Goal: Task Accomplishment & Management: Manage account settings

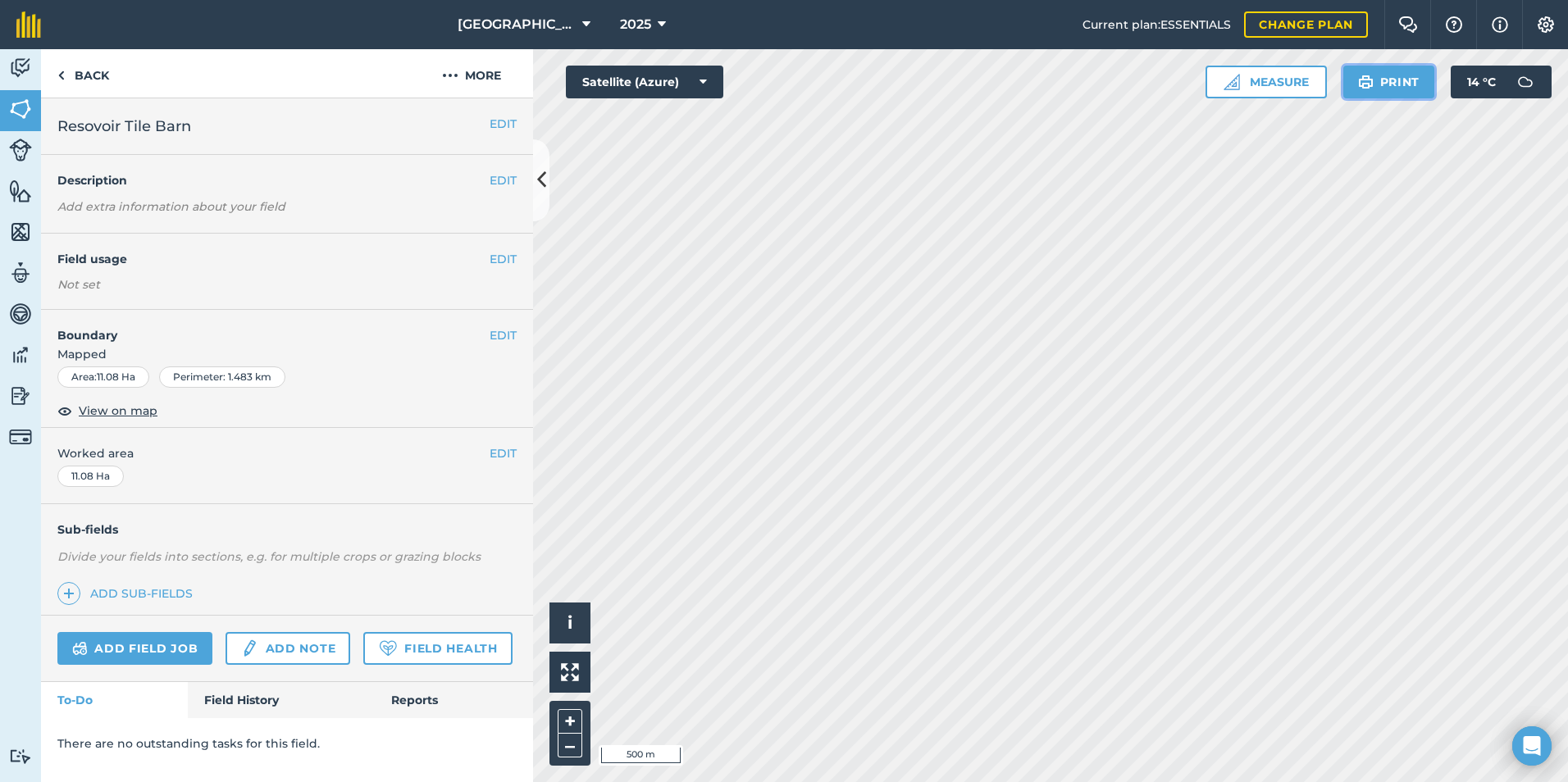
click at [1402, 74] on button "Print" at bounding box center [1389, 82] width 92 height 33
click at [573, 628] on button "i" at bounding box center [571, 623] width 41 height 41
click at [573, 628] on button "›" at bounding box center [571, 623] width 41 height 41
click at [101, 342] on h4 "Boundary" at bounding box center [265, 327] width 448 height 35
click at [93, 413] on span "View on map" at bounding box center [118, 411] width 79 height 18
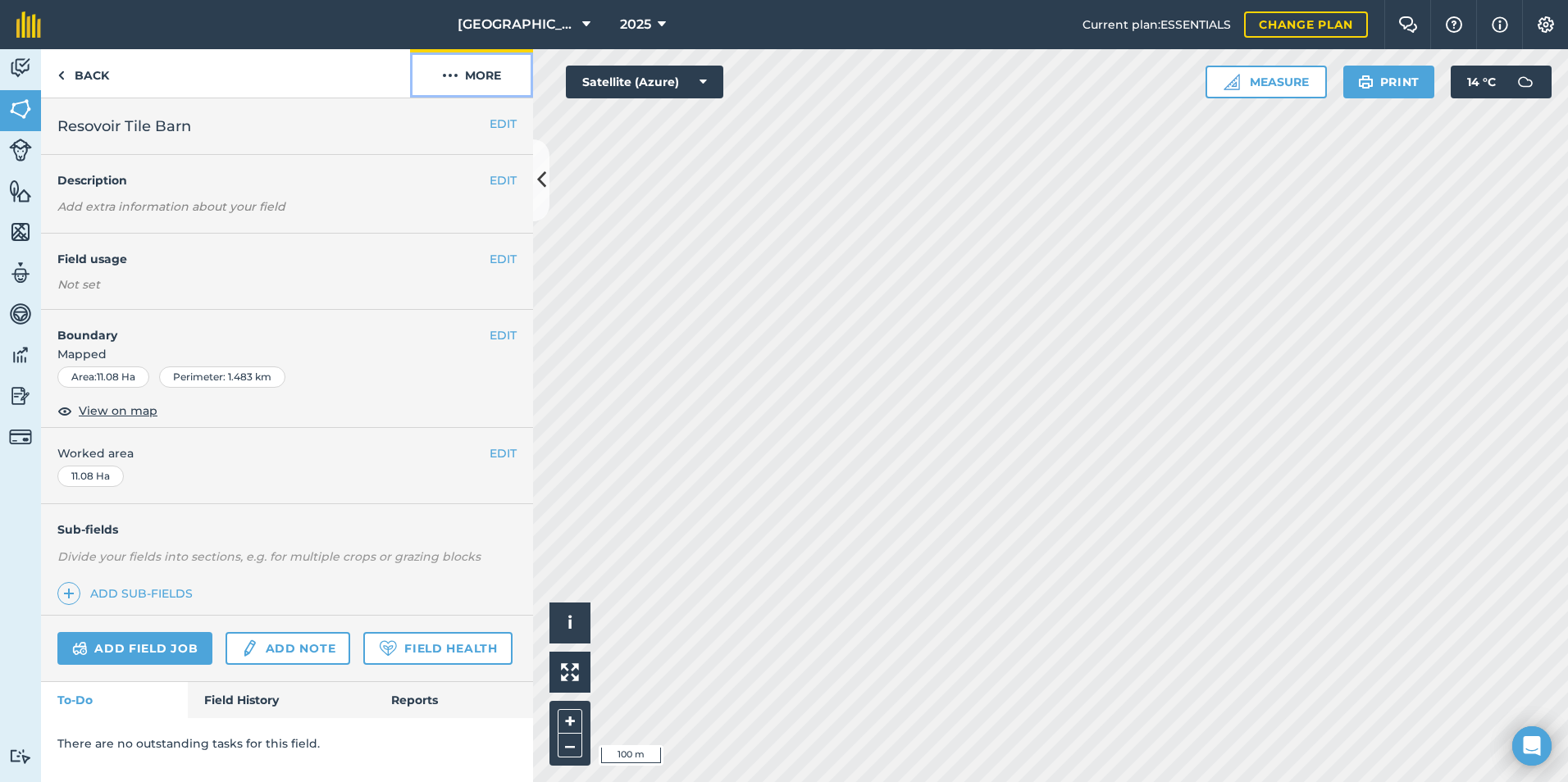
click at [486, 81] on button "More" at bounding box center [471, 72] width 123 height 48
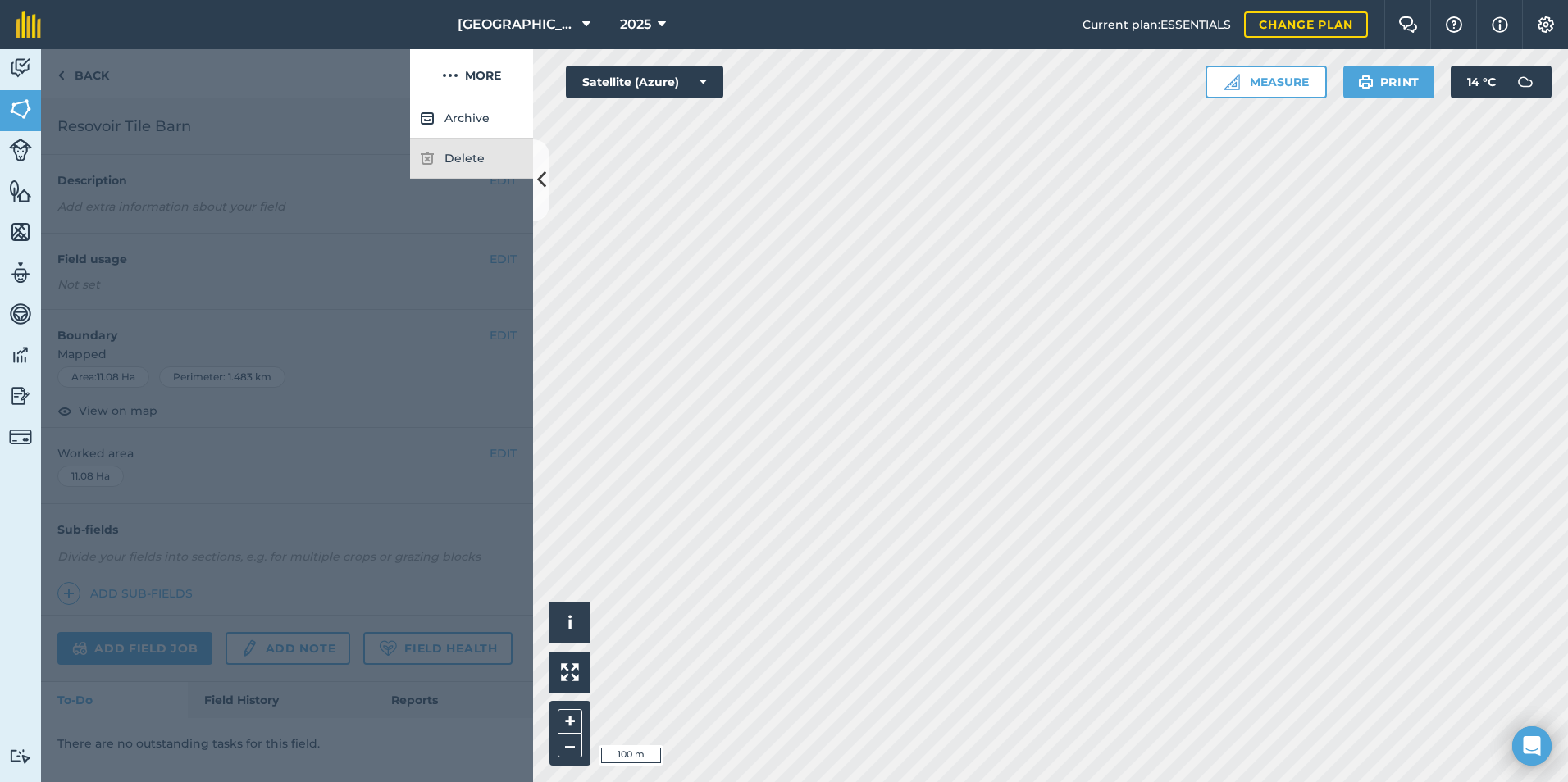
drag, startPoint x: 340, startPoint y: 312, endPoint x: 334, endPoint y: 275, distance: 37.5
click at [340, 311] on div at bounding box center [288, 441] width 493 height 684
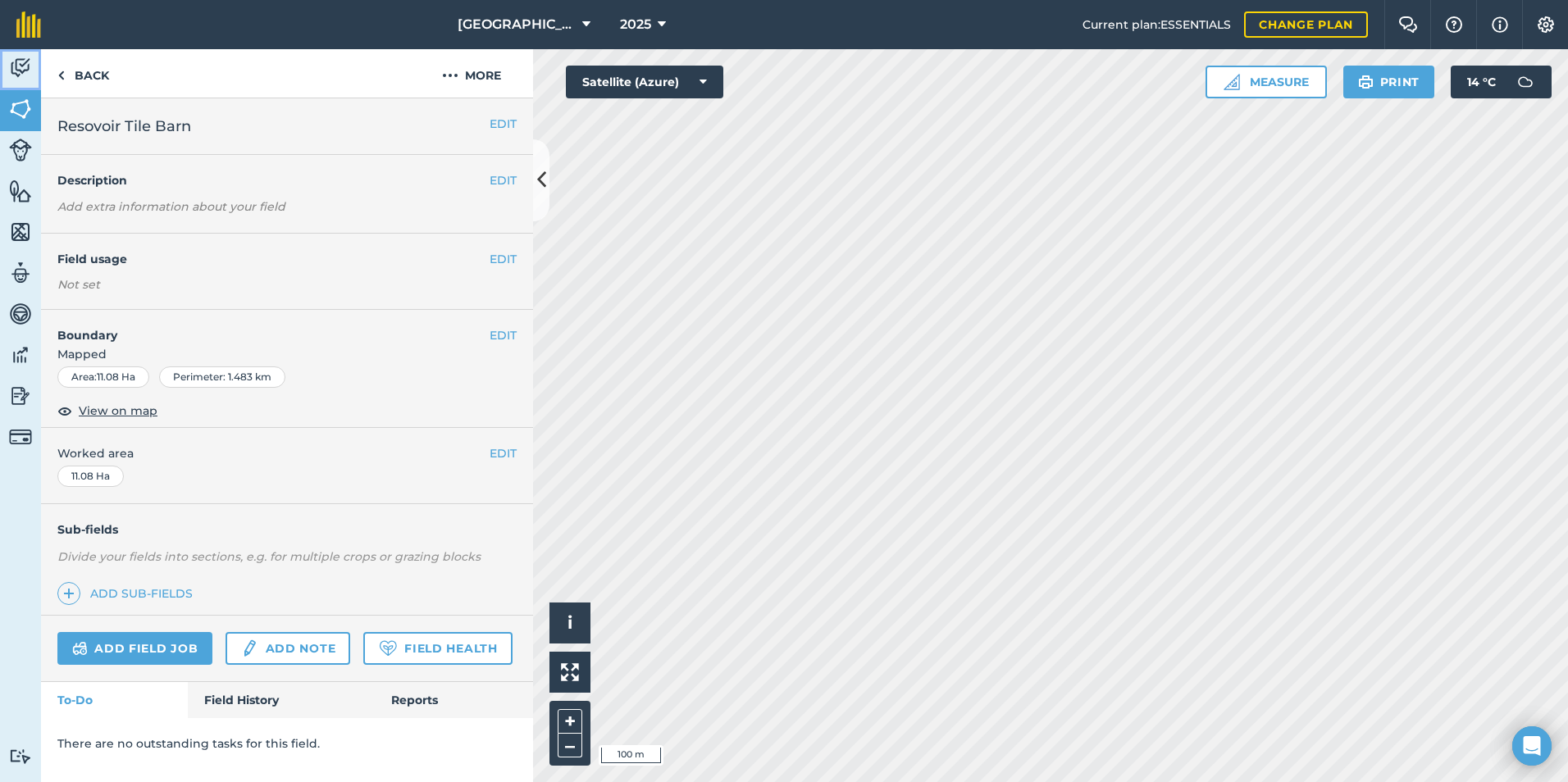
click at [24, 61] on img at bounding box center [21, 68] width 23 height 24
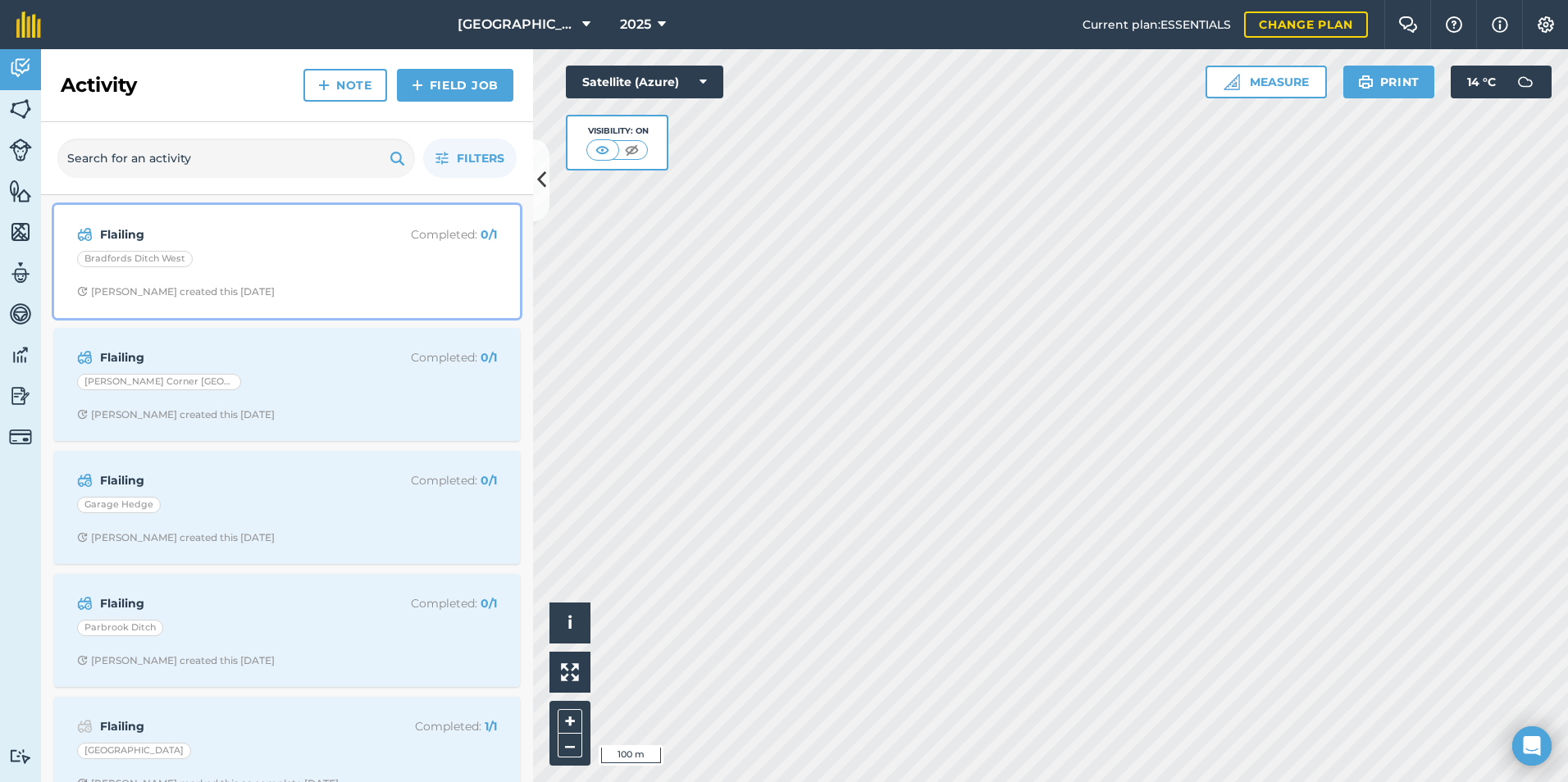
click at [225, 236] on strong "Flailing" at bounding box center [229, 234] width 260 height 18
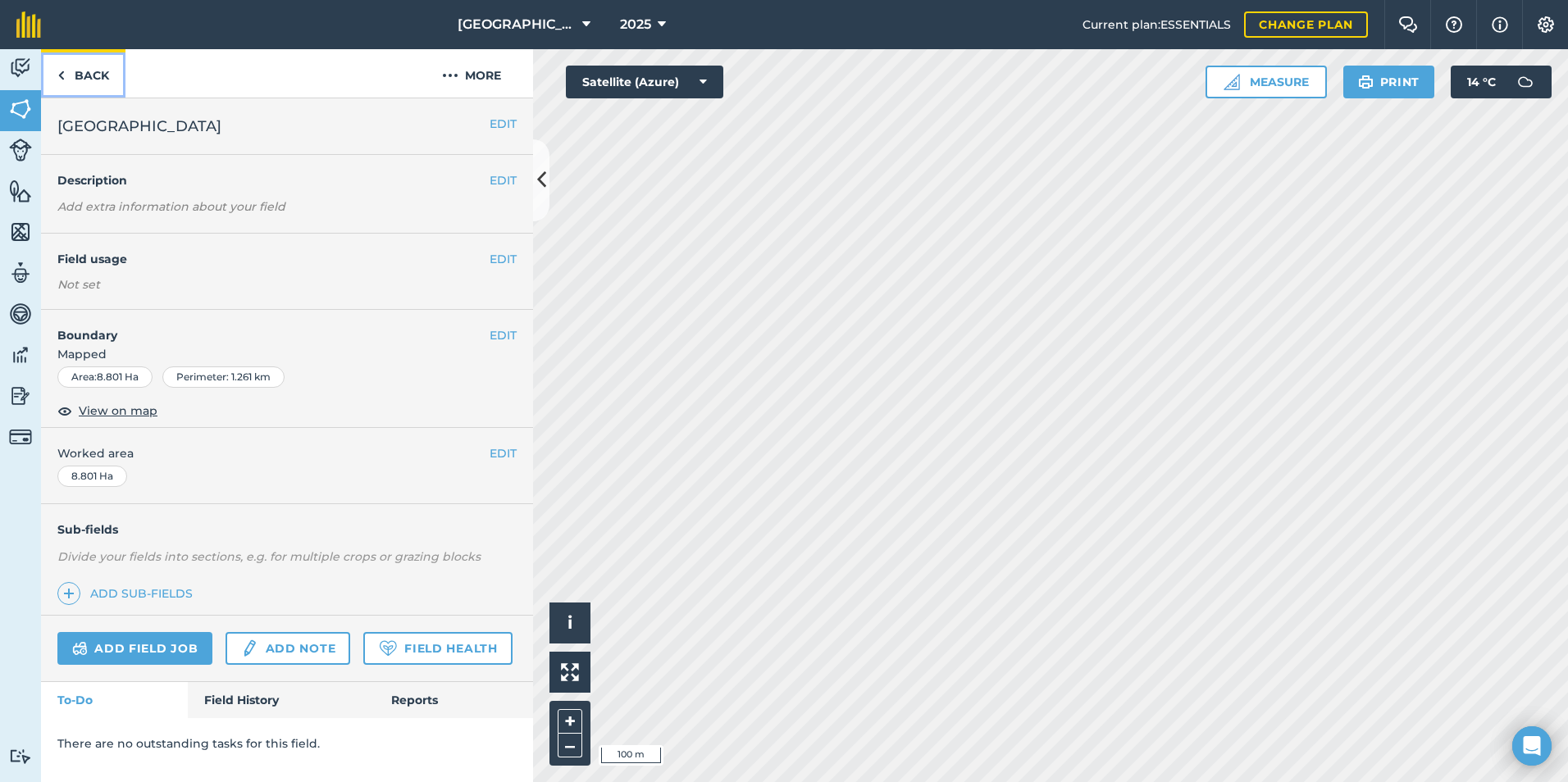
click at [100, 81] on link "Back" at bounding box center [84, 72] width 85 height 48
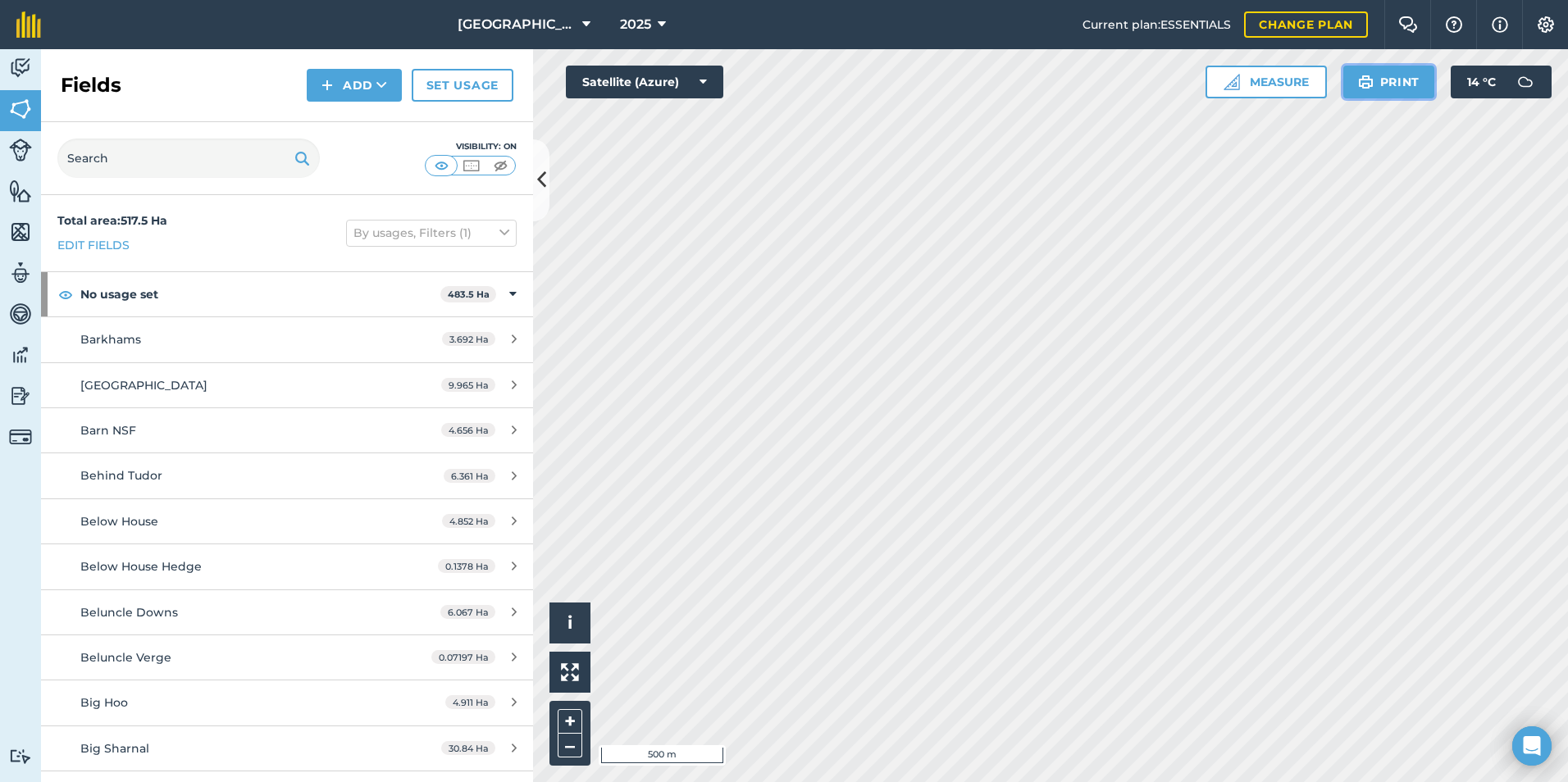
click at [1401, 79] on button "Print" at bounding box center [1389, 82] width 92 height 33
click at [1380, 89] on button "Print" at bounding box center [1389, 82] width 92 height 33
click at [542, 188] on icon at bounding box center [542, 180] width 9 height 29
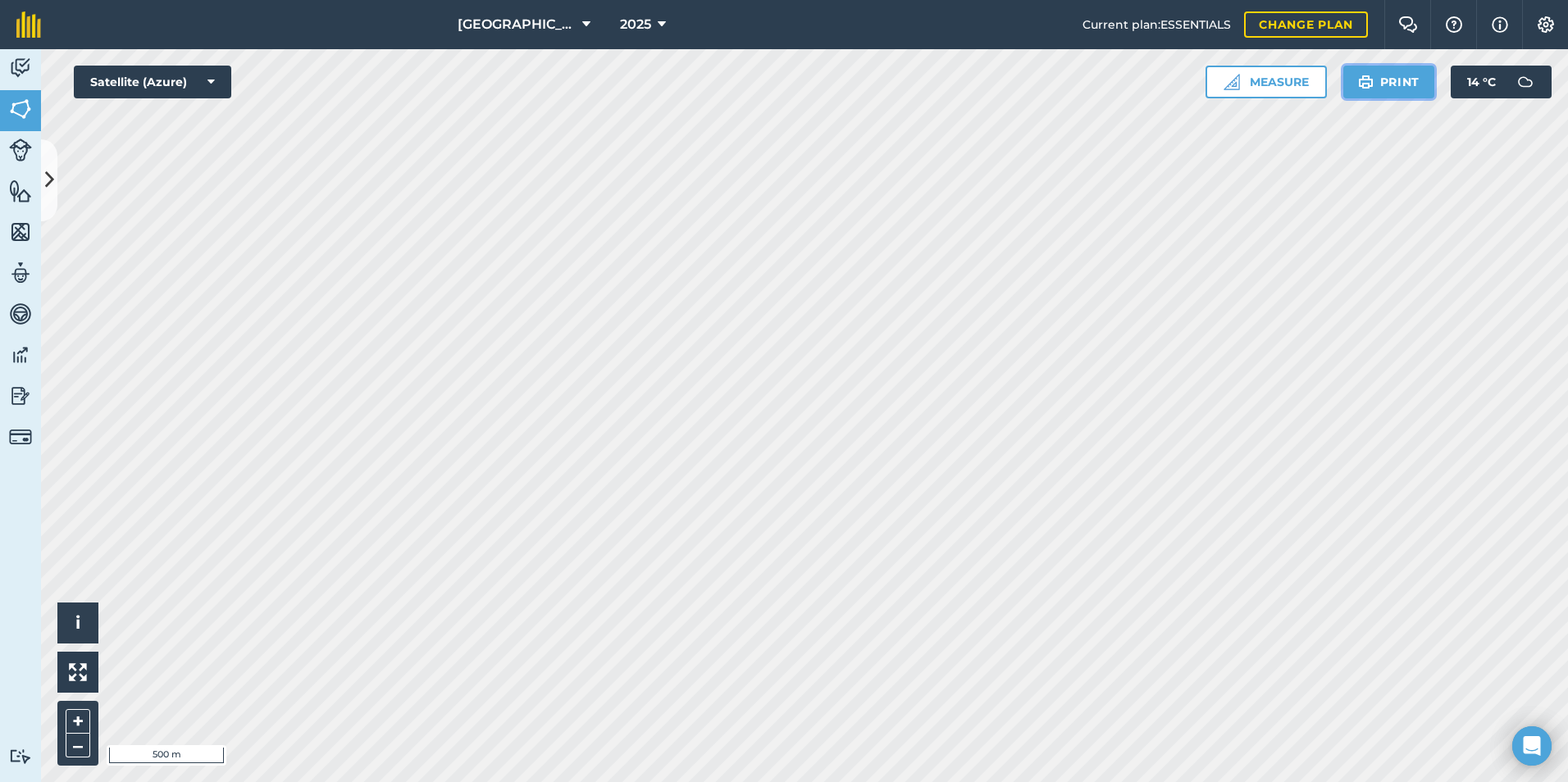
click at [1385, 93] on button "Print" at bounding box center [1389, 82] width 92 height 33
click at [81, 677] on img at bounding box center [77, 672] width 18 height 18
click at [54, 181] on icon at bounding box center [50, 180] width 9 height 29
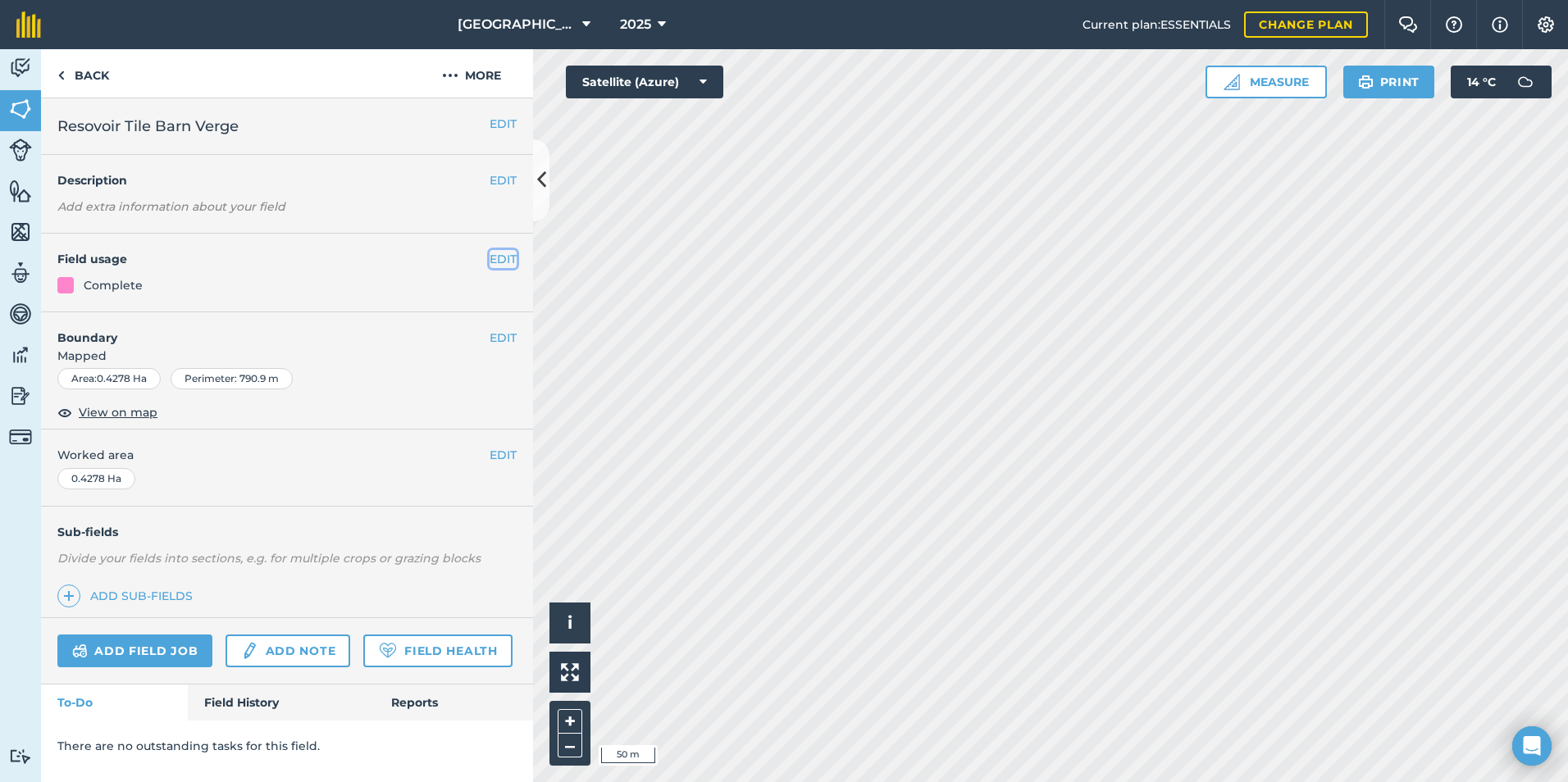
click at [507, 259] on button "EDIT" at bounding box center [503, 258] width 27 height 18
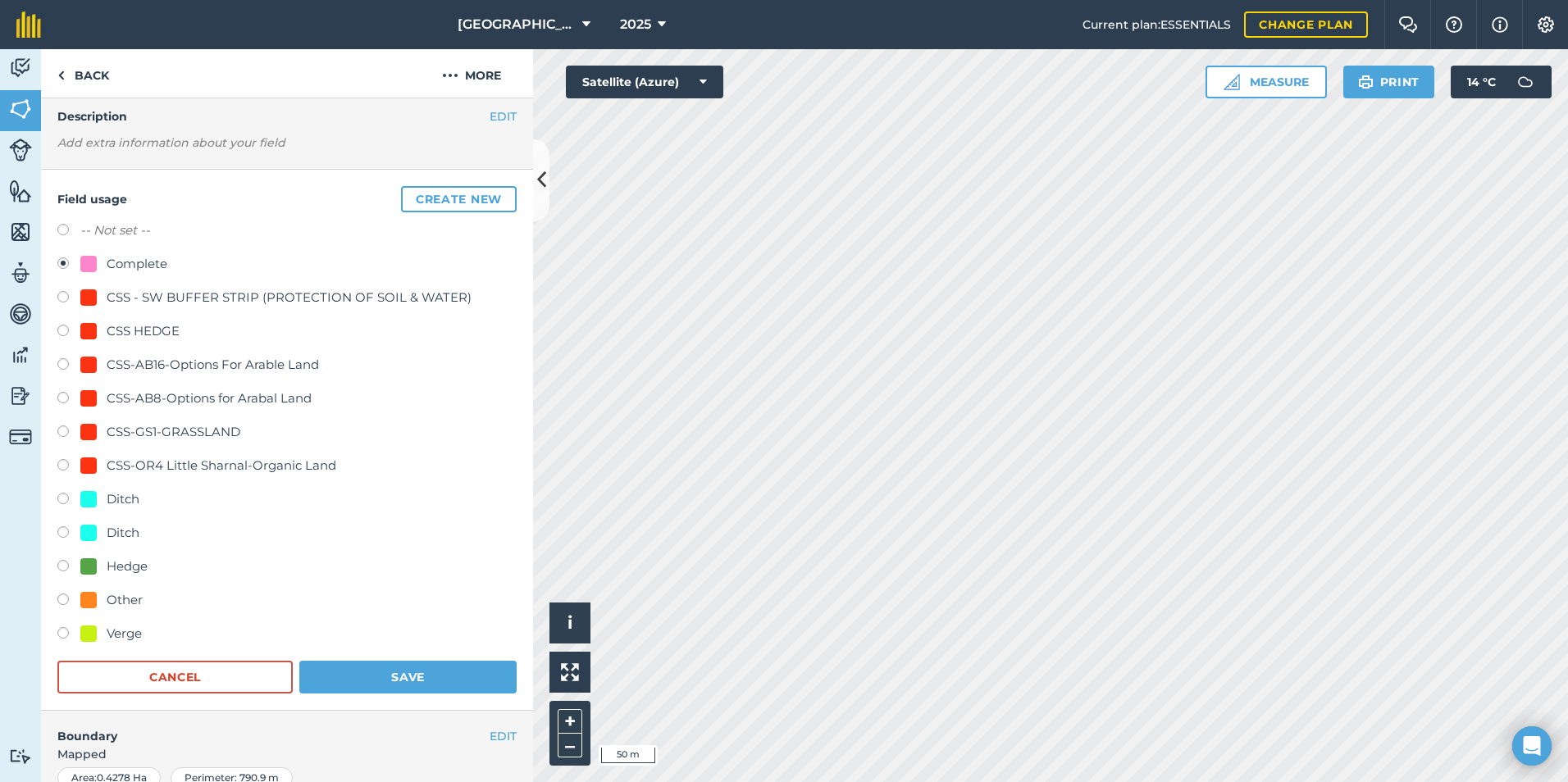
scroll to position [82, 0]
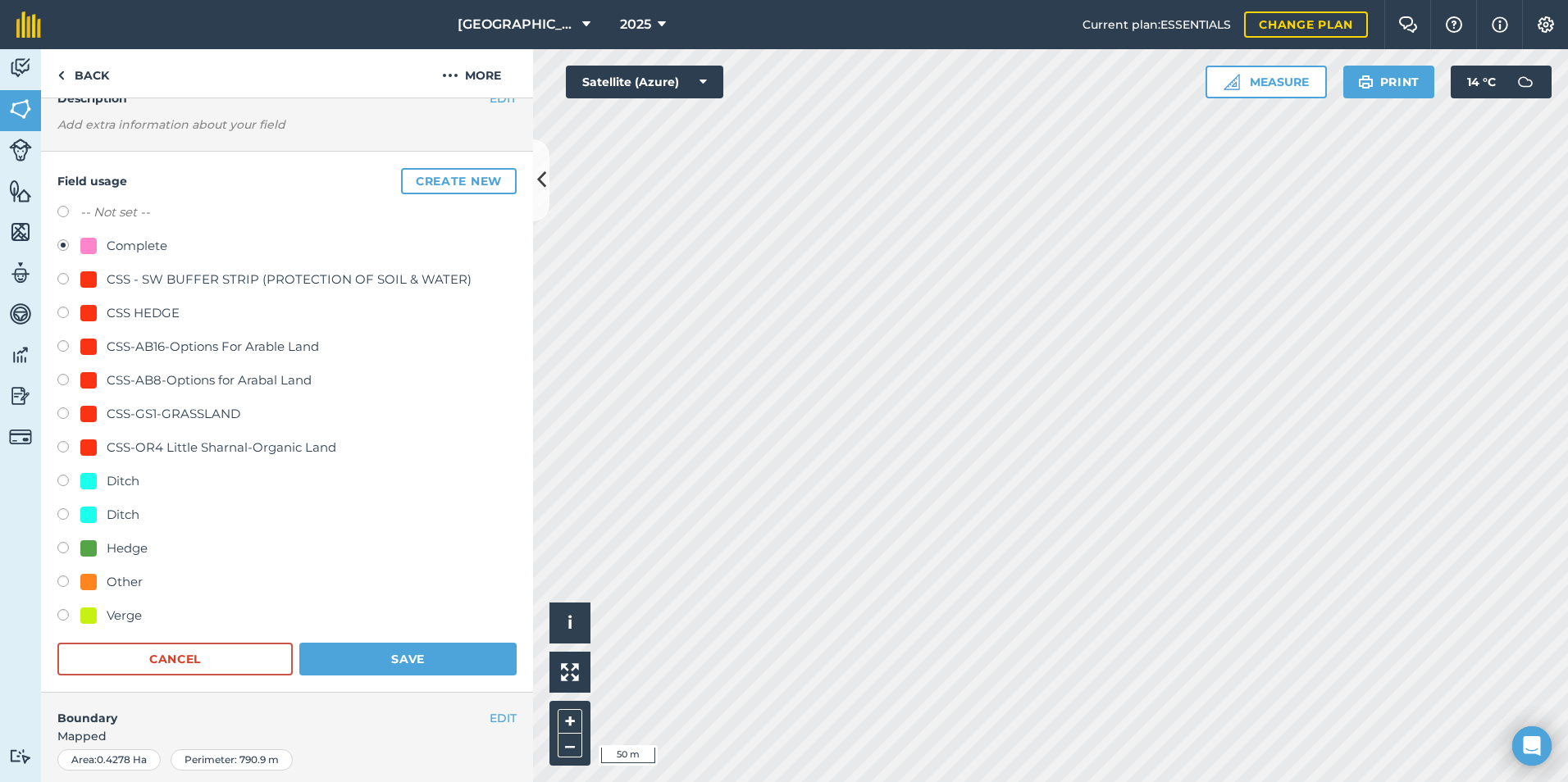
click at [64, 613] on label at bounding box center [69, 617] width 23 height 16
radio input "true"
radio input "false"
click at [325, 651] on button "Save" at bounding box center [408, 659] width 217 height 33
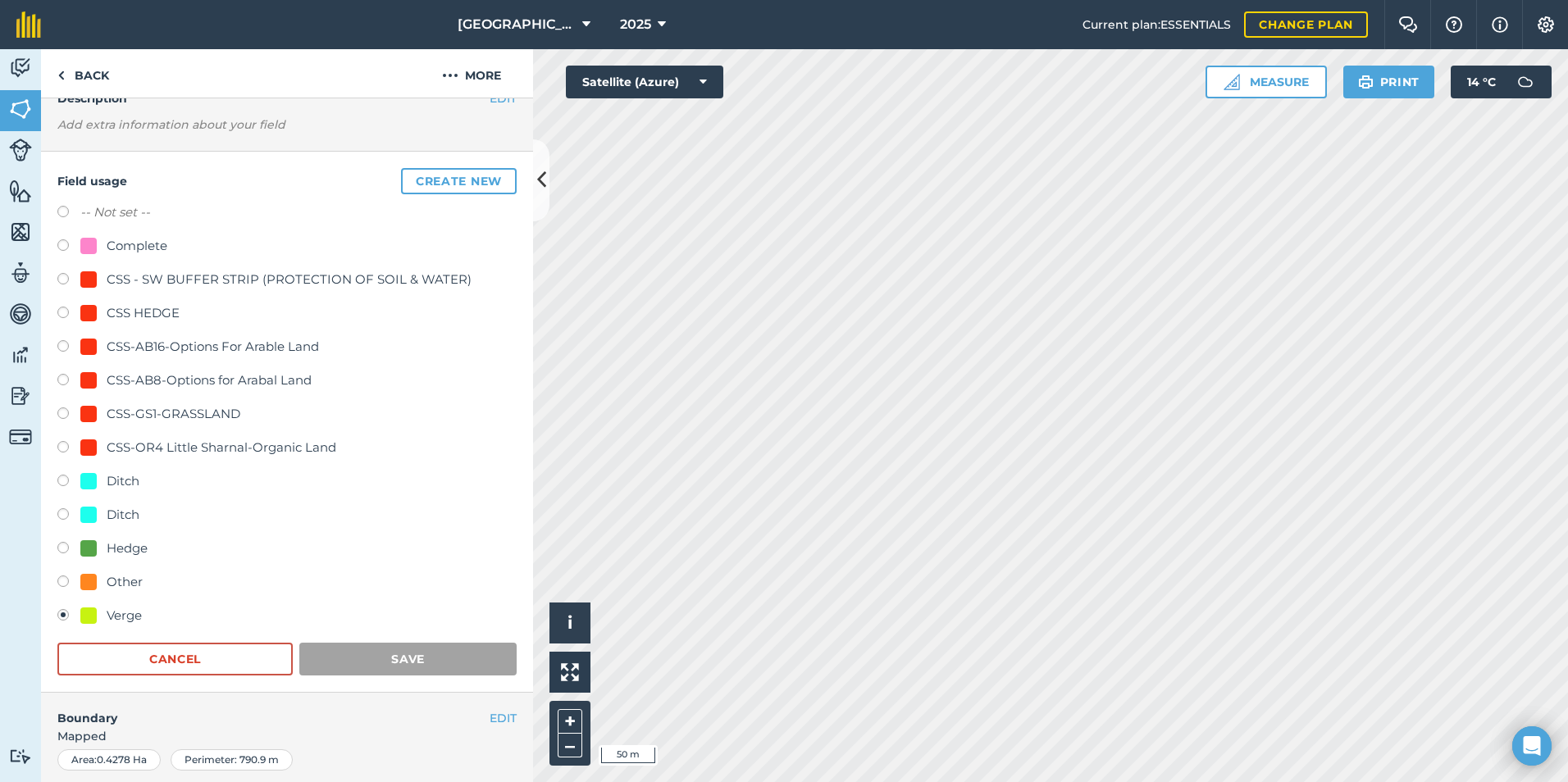
scroll to position [0, 0]
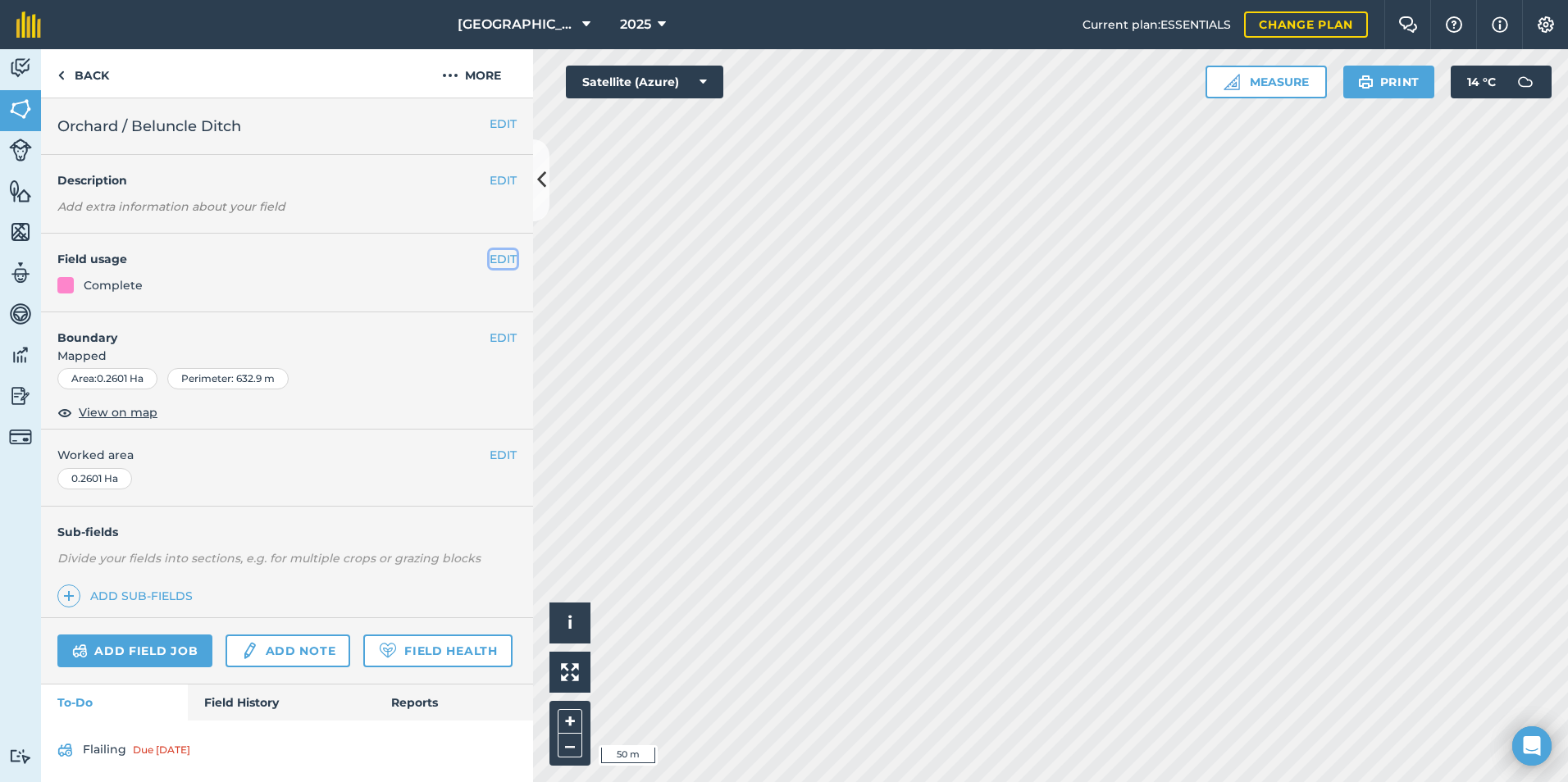
click at [490, 262] on button "EDIT" at bounding box center [503, 258] width 27 height 18
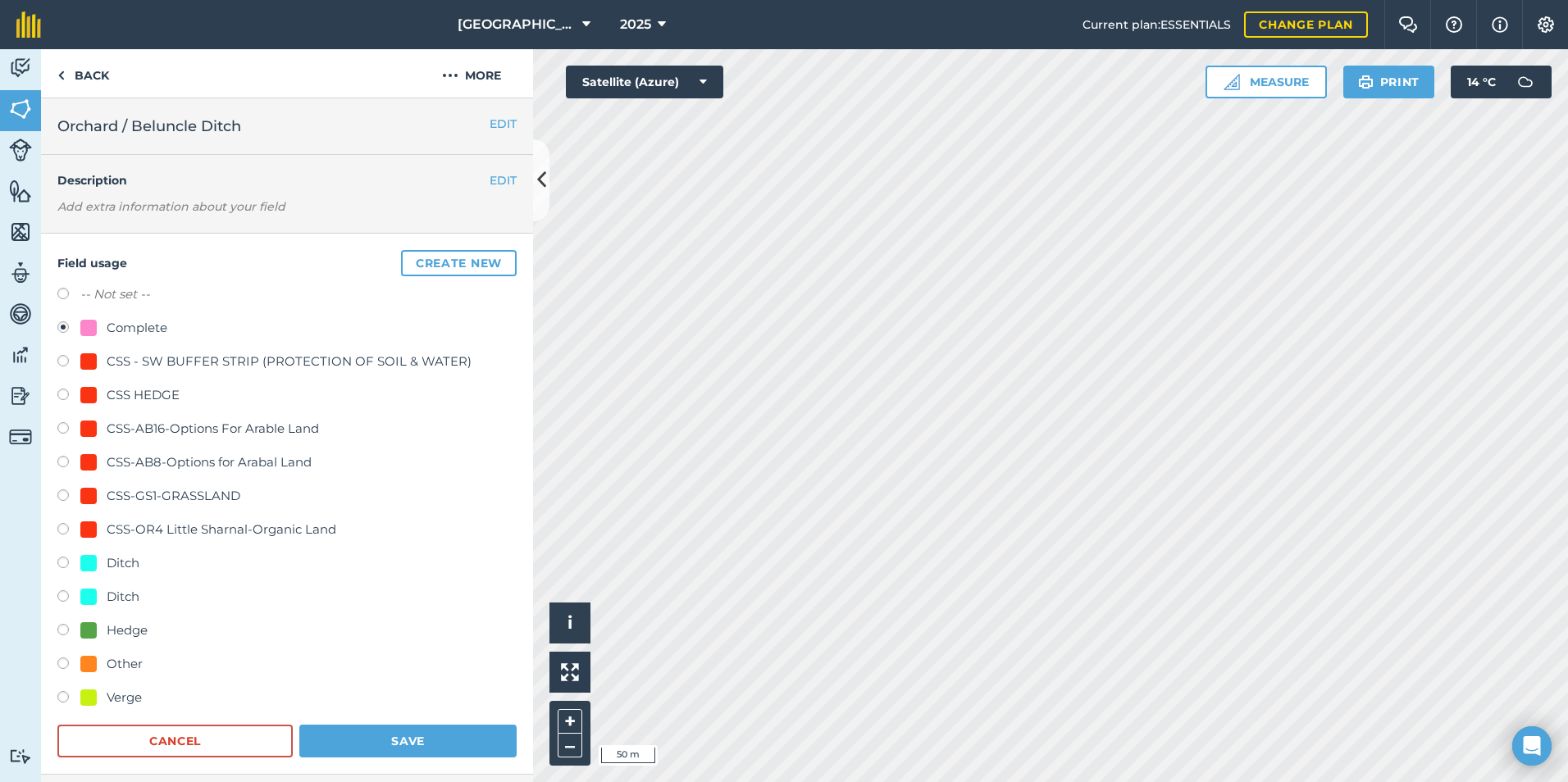
click at [111, 593] on div "Ditch" at bounding box center [122, 597] width 33 height 20
radio input "true"
radio input "false"
drag, startPoint x: 384, startPoint y: 732, endPoint x: 400, endPoint y: 719, distance: 20.6
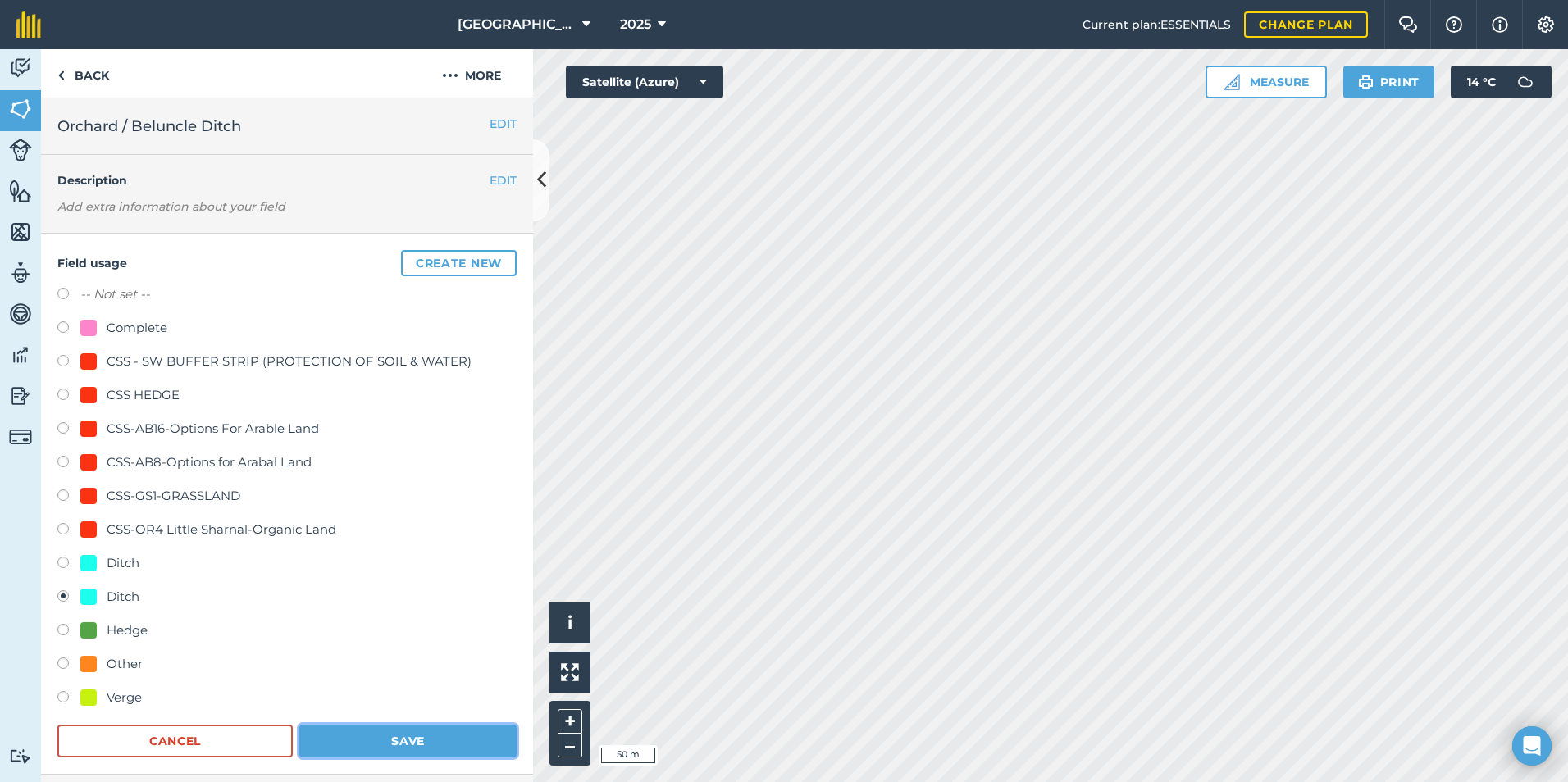
click at [384, 732] on button "Save" at bounding box center [408, 741] width 217 height 33
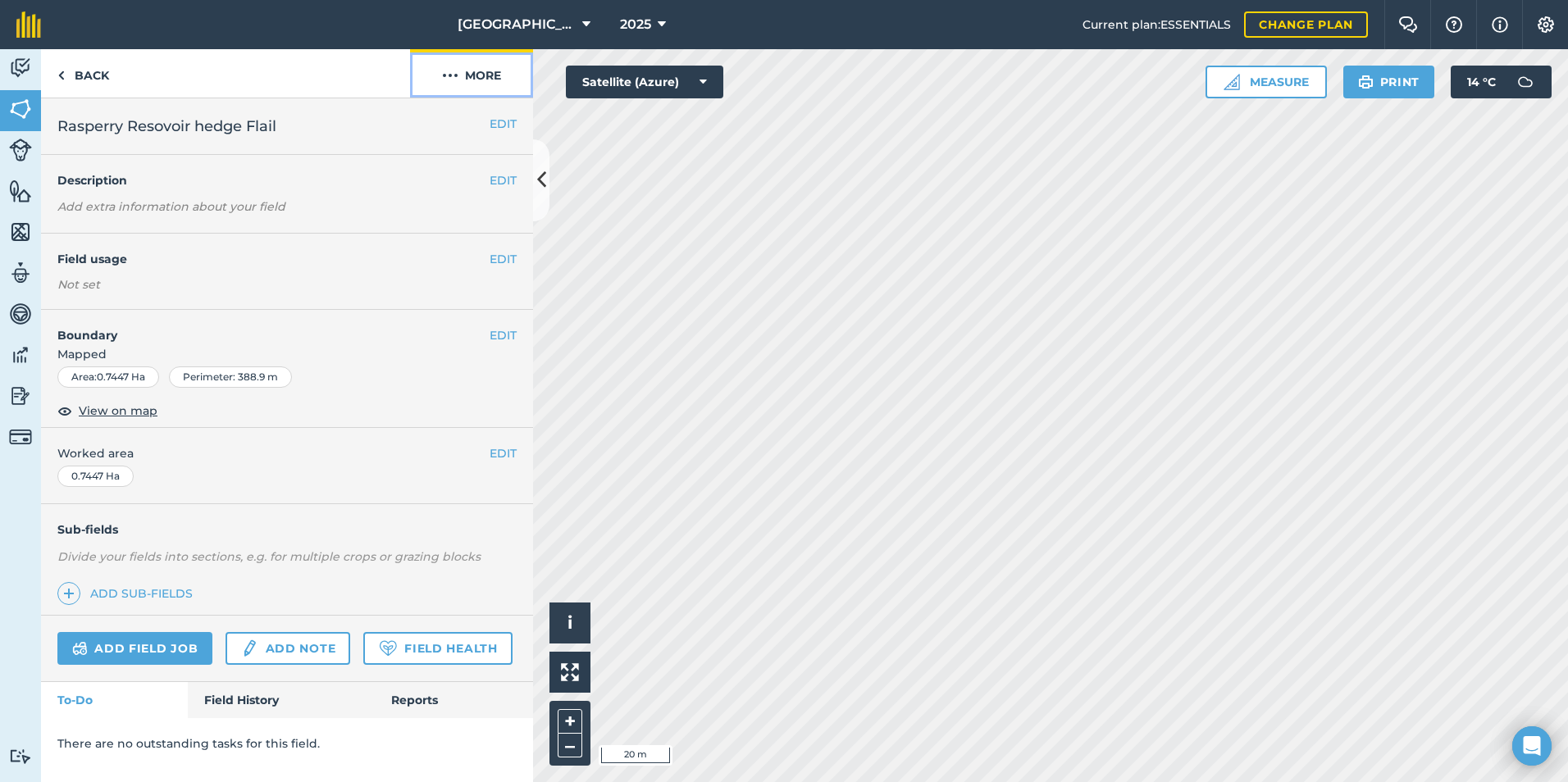
click at [483, 72] on button "More" at bounding box center [471, 72] width 123 height 48
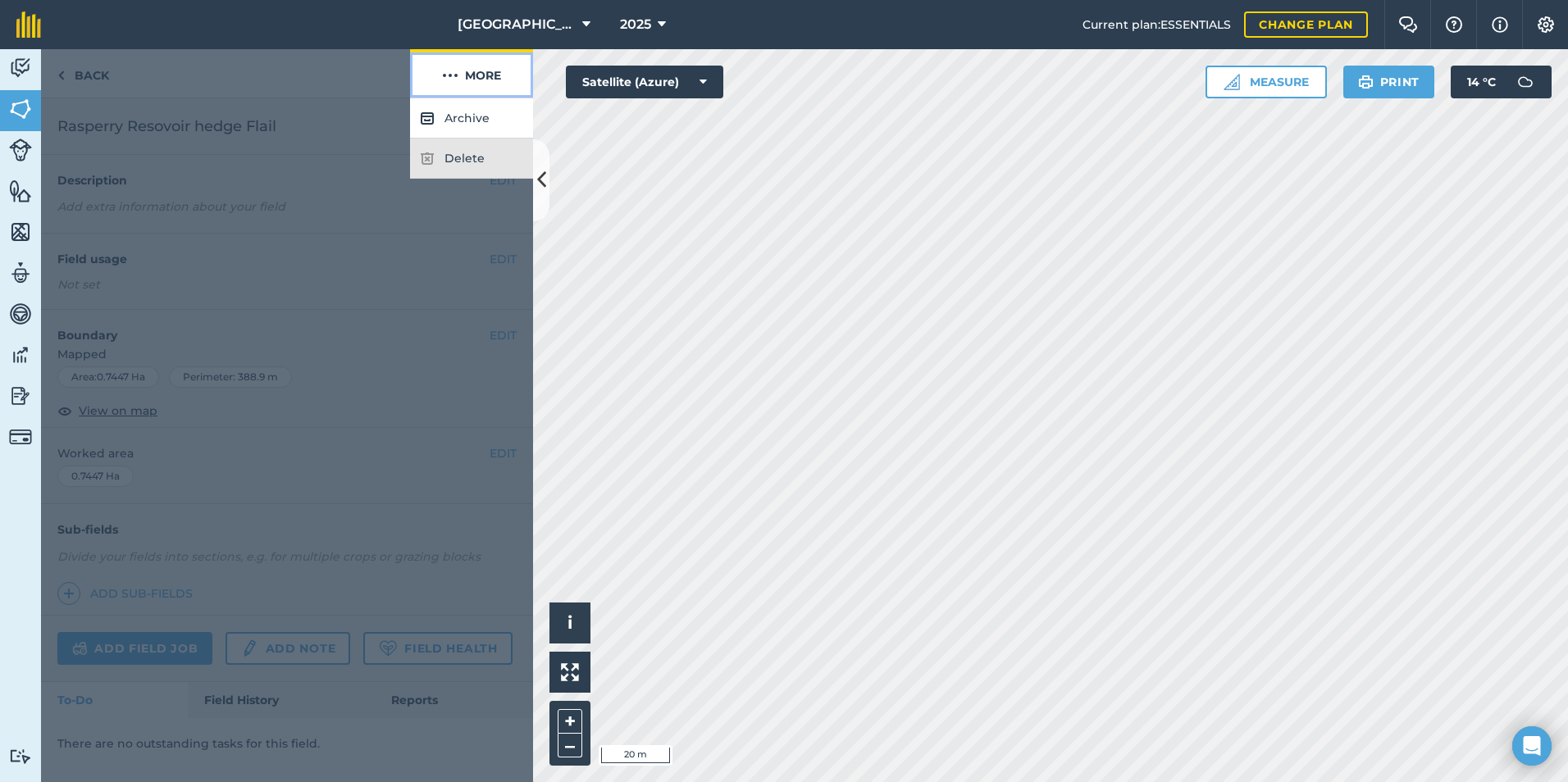
click at [483, 72] on button "More" at bounding box center [471, 72] width 123 height 48
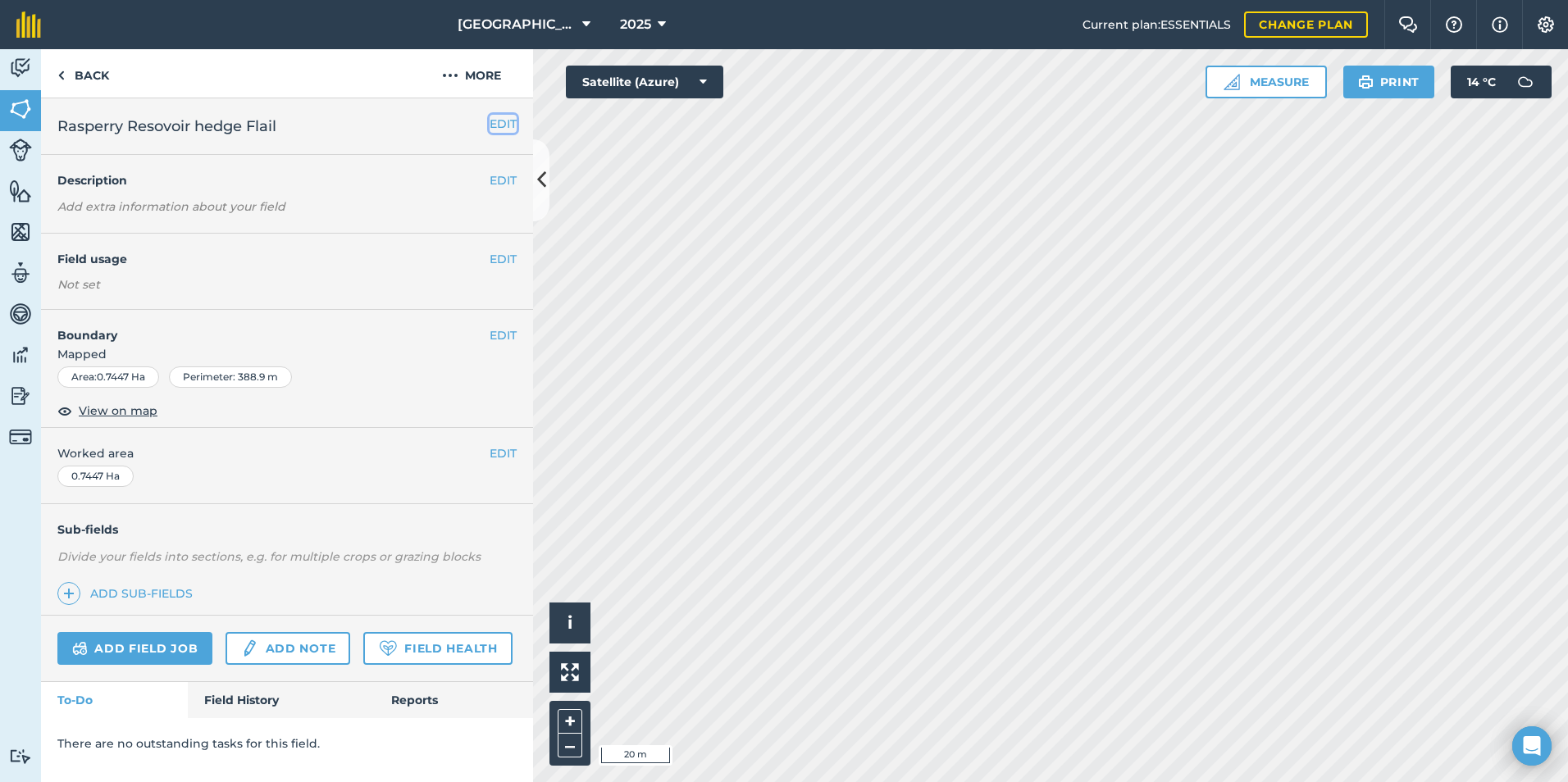
click at [499, 125] on button "EDIT" at bounding box center [503, 123] width 27 height 18
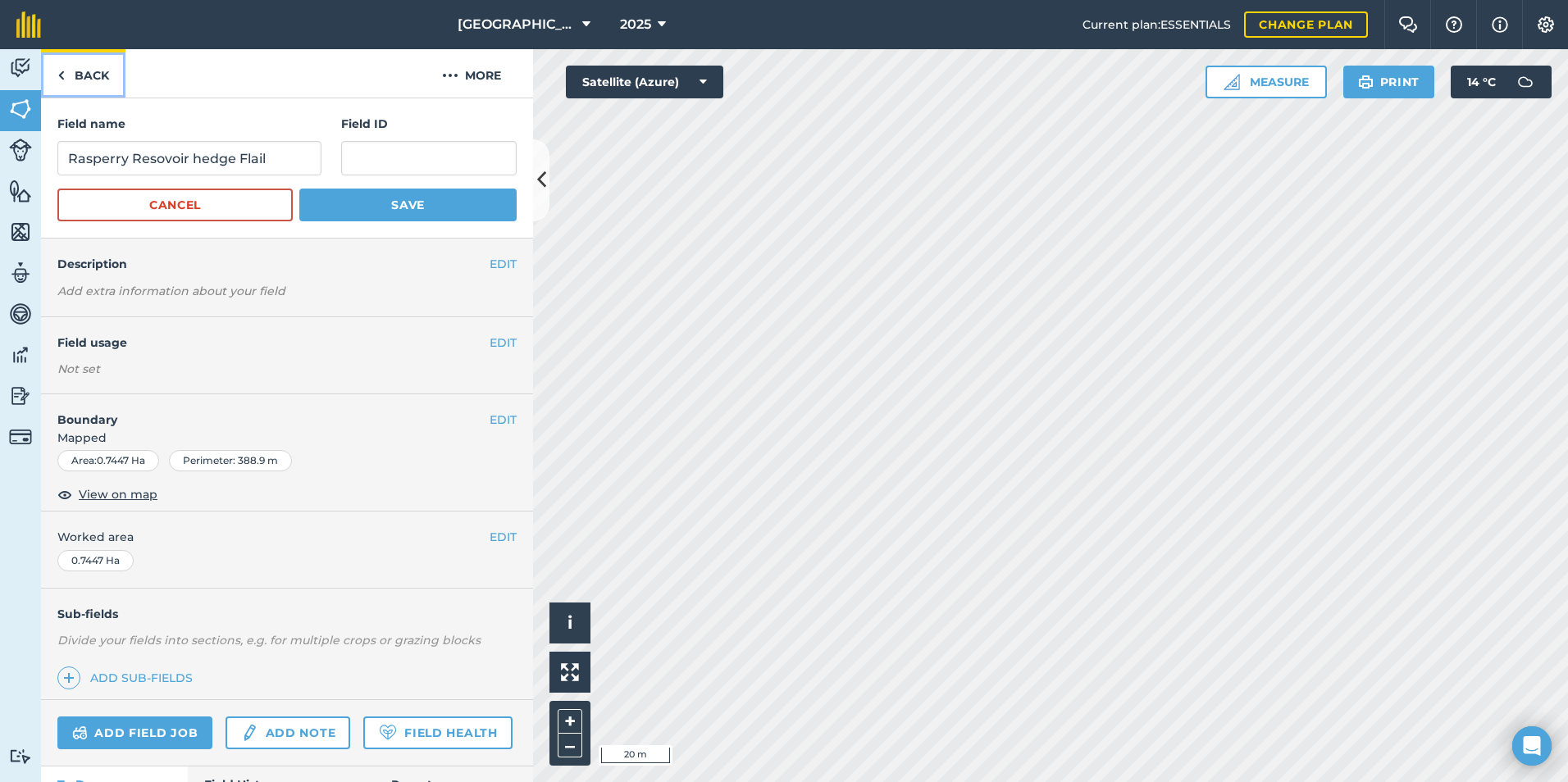
click at [75, 74] on link "Back" at bounding box center [84, 72] width 85 height 48
click at [189, 209] on button "Cancel" at bounding box center [175, 205] width 235 height 33
